Goal: Navigation & Orientation: Find specific page/section

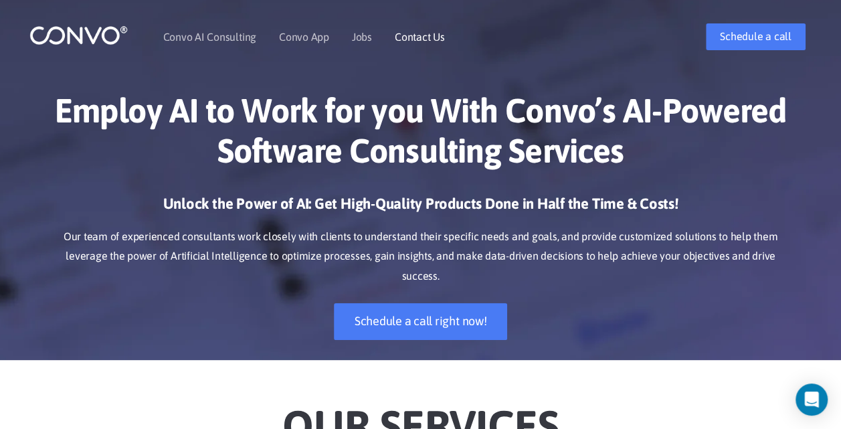
click at [405, 33] on link "Contact Us" at bounding box center [420, 36] width 50 height 11
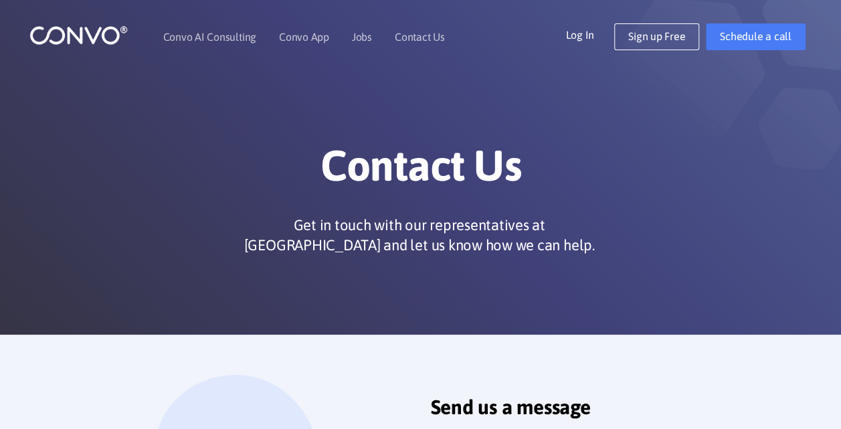
click at [357, 37] on link "Jobs" at bounding box center [362, 36] width 20 height 11
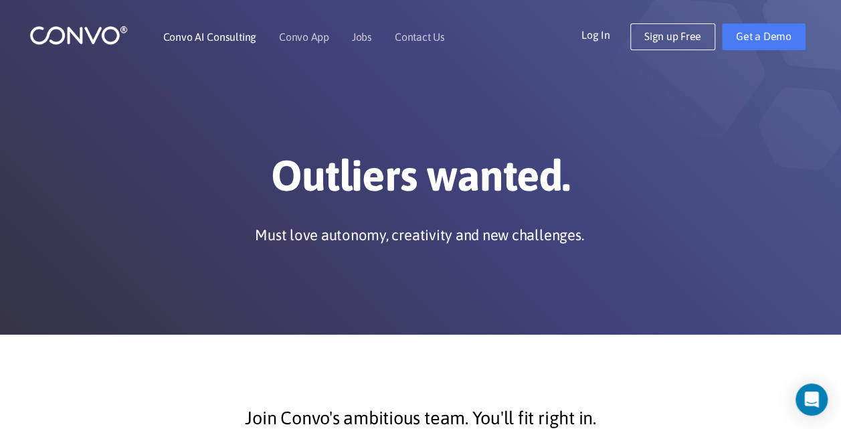
click at [209, 35] on link "Convo AI Consulting" at bounding box center [209, 36] width 93 height 11
